Goal: Task Accomplishment & Management: Use online tool/utility

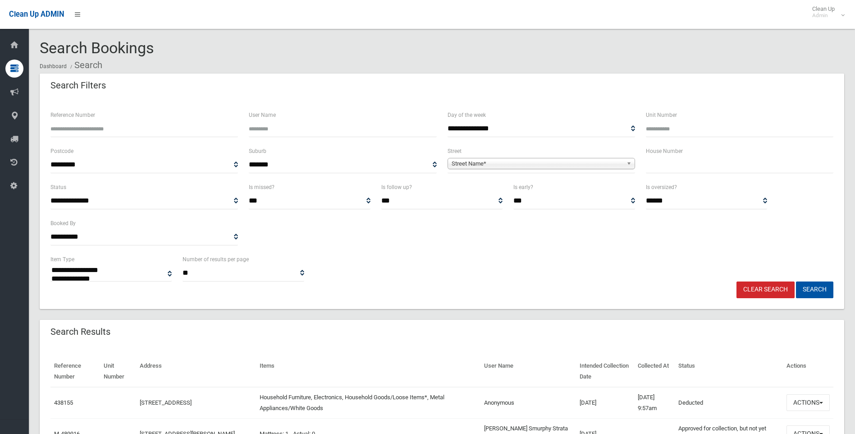
select select
click at [691, 159] on input "text" at bounding box center [740, 164] width 188 height 17
type input "*"
type input "**"
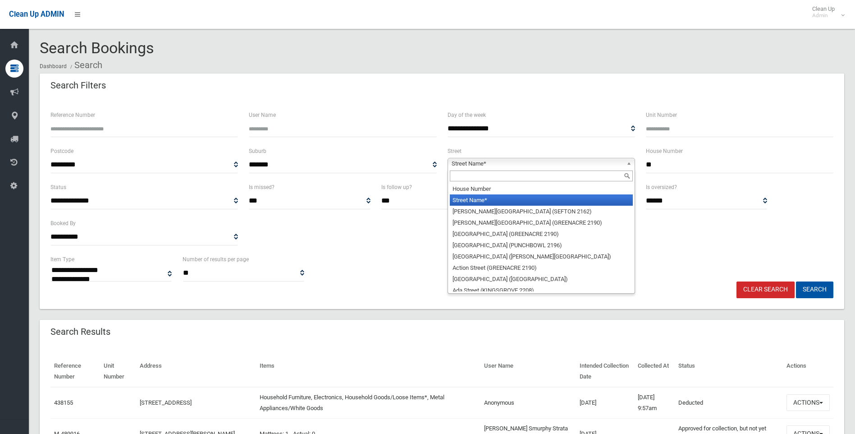
click at [508, 162] on span "Street Name*" at bounding box center [537, 163] width 171 height 11
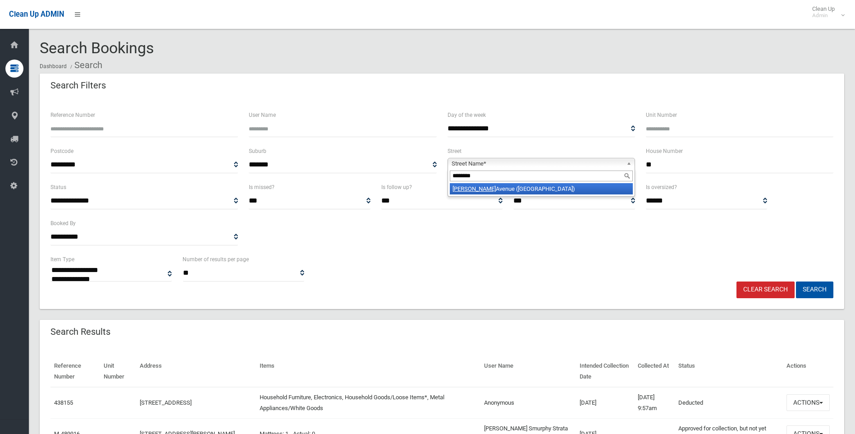
type input "********"
click at [522, 186] on li "Ferguson Avenue (WILEY PARK 2195)" at bounding box center [541, 188] width 183 height 11
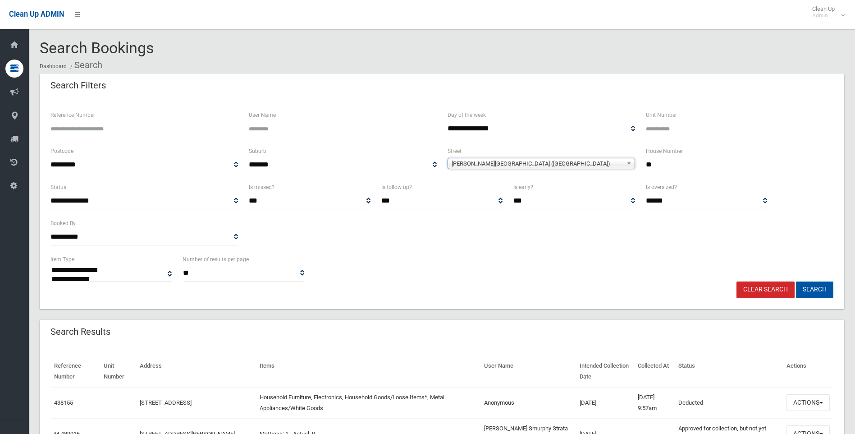
click at [803, 291] on button "Search" at bounding box center [814, 289] width 37 height 17
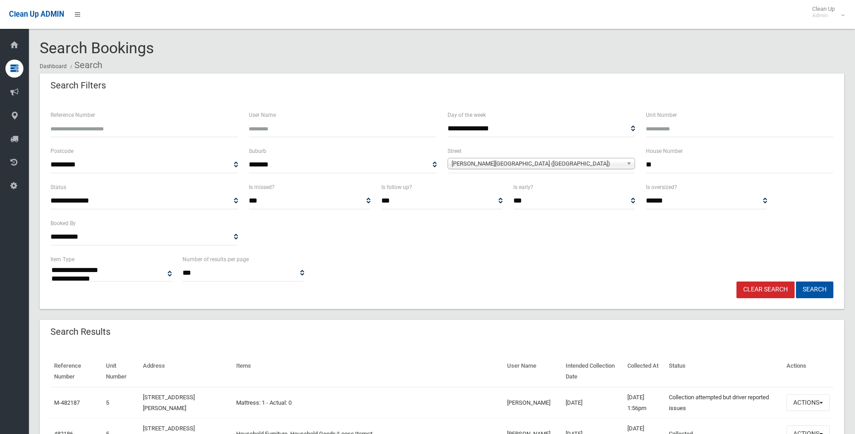
select select
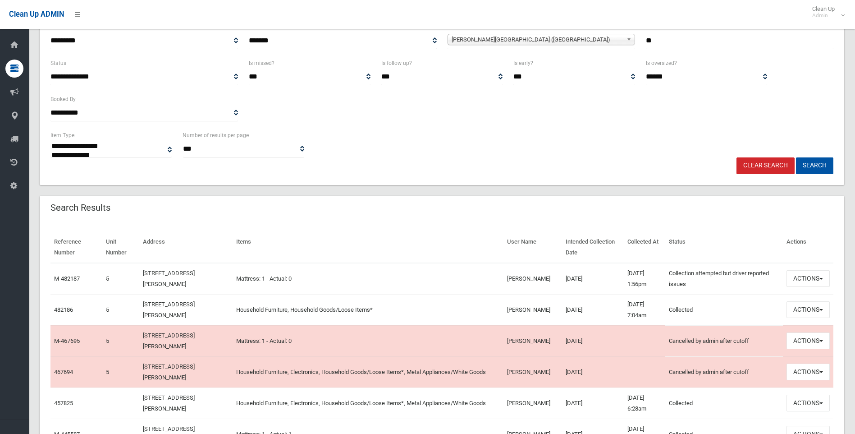
scroll to position [200, 0]
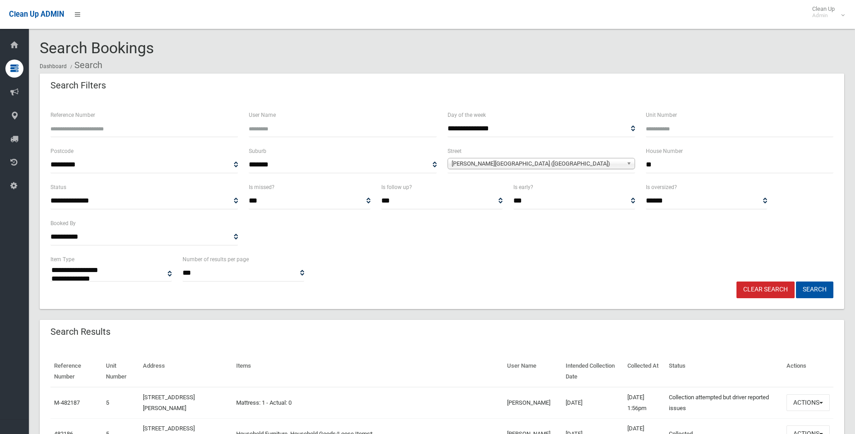
select select
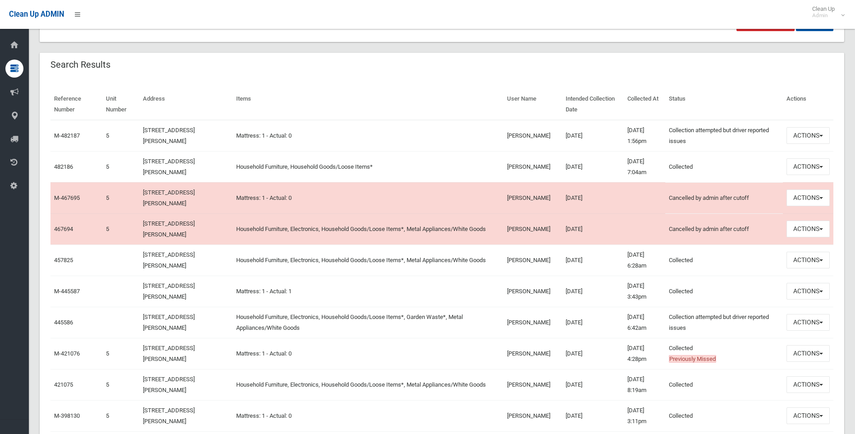
scroll to position [270, 0]
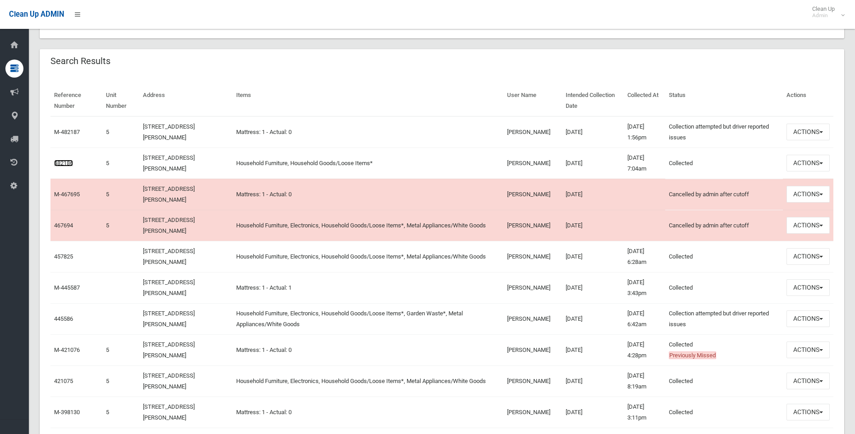
click at [61, 161] on link "482186" at bounding box center [63, 163] width 19 height 7
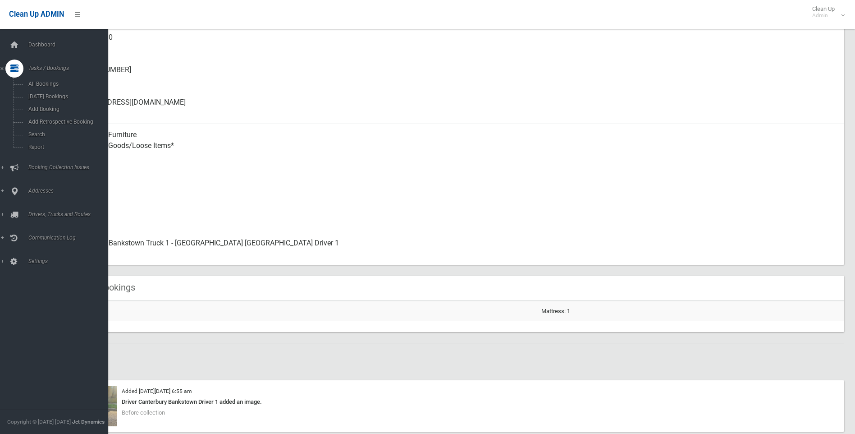
scroll to position [225, 0]
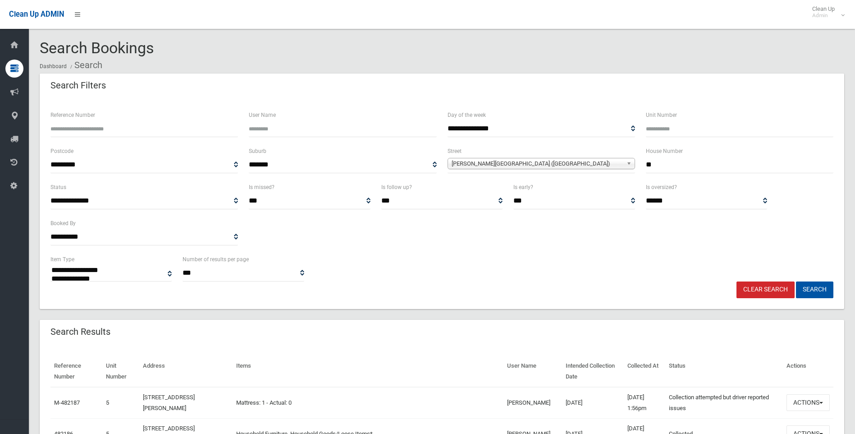
select select
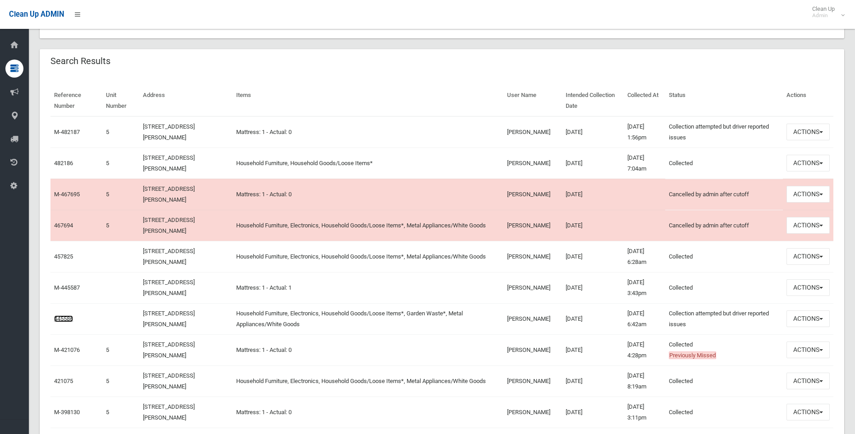
click at [70, 317] on link "445586" at bounding box center [63, 318] width 19 height 7
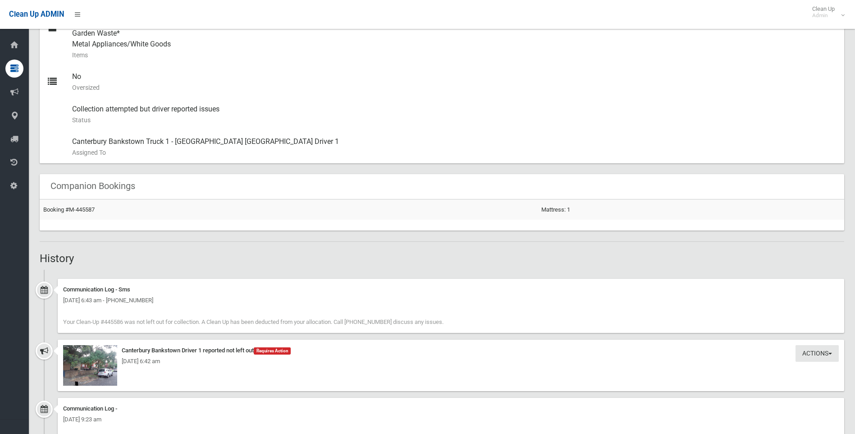
scroll to position [451, 0]
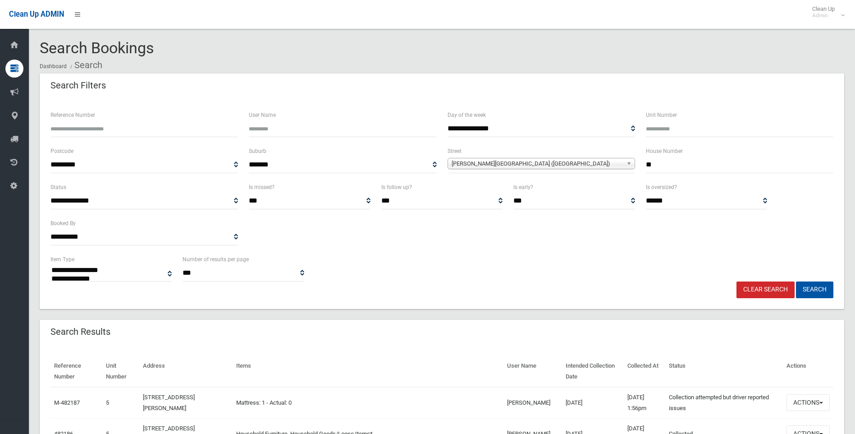
select select
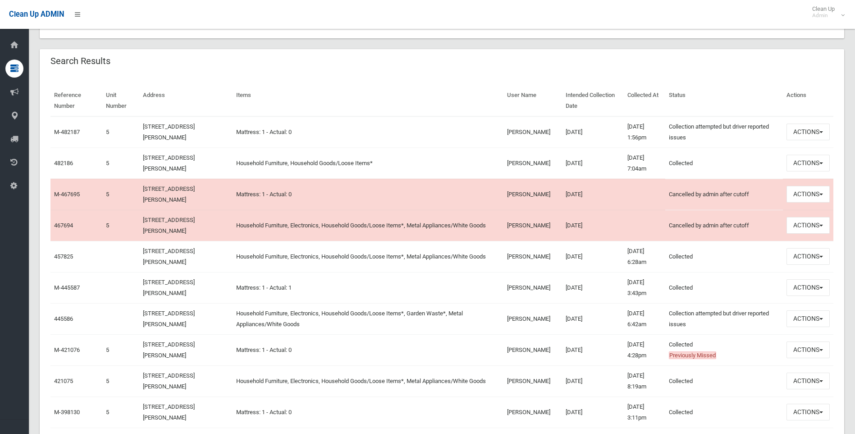
scroll to position [270, 0]
